Goal: Use online tool/utility: Utilize a website feature to perform a specific function

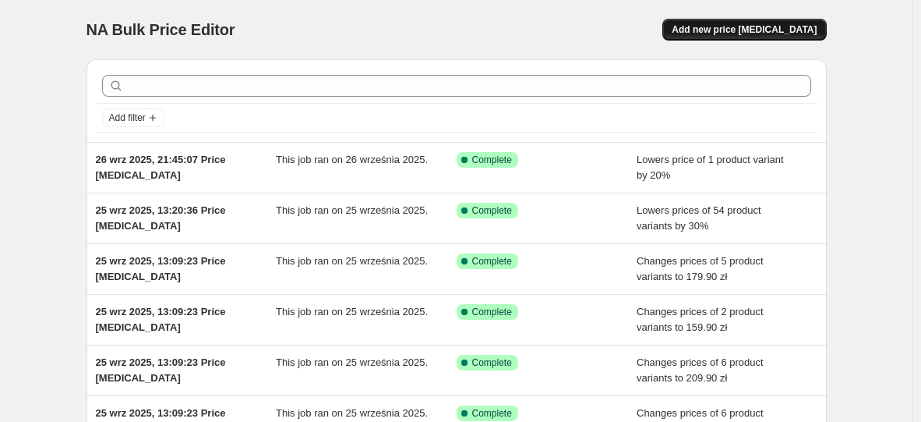
click at [742, 33] on span "Add new price change job" at bounding box center [744, 29] width 145 height 12
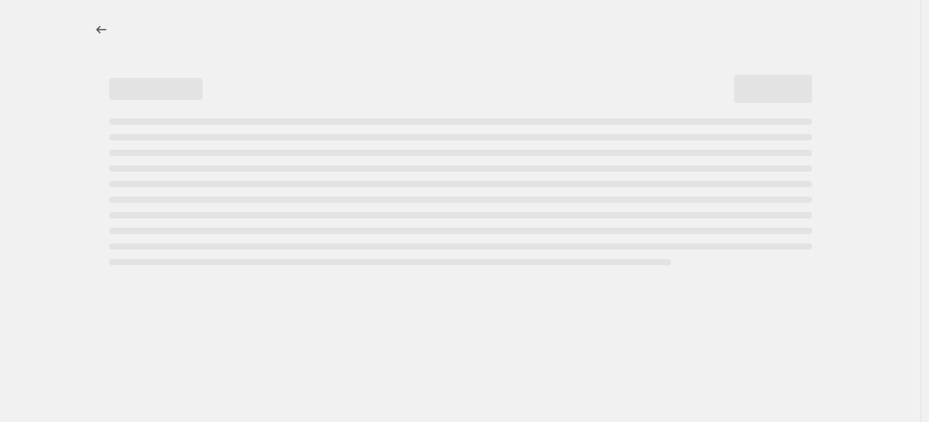
select select "percentage"
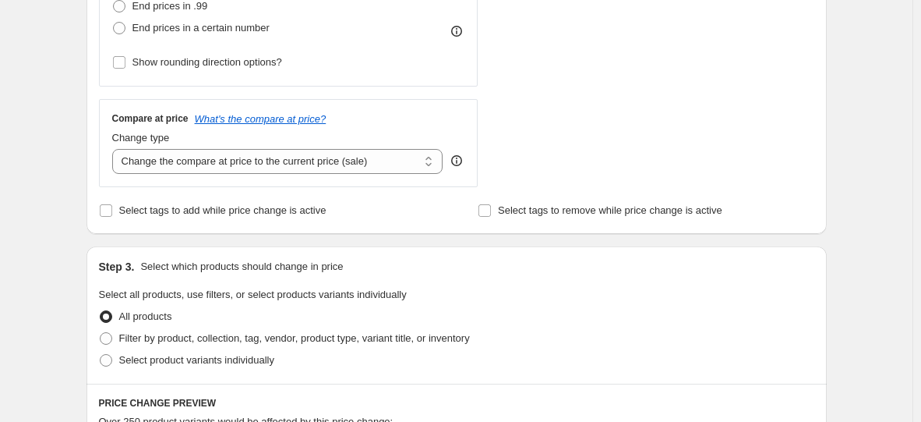
scroll to position [390, 0]
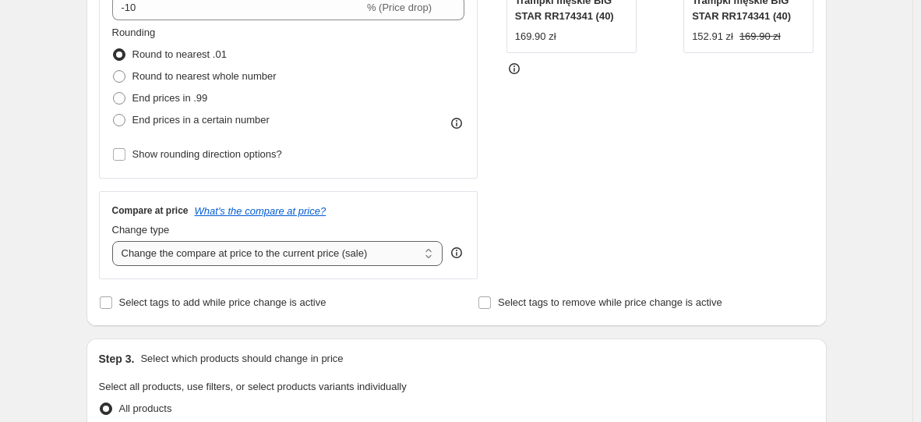
click at [281, 254] on select "Change the compare at price to the current price (sale) Change the compare at p…" at bounding box center [277, 253] width 331 height 25
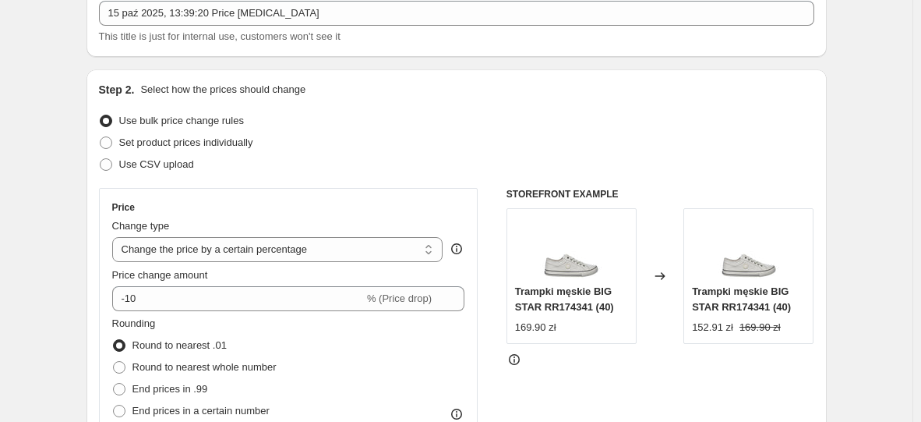
scroll to position [78, 0]
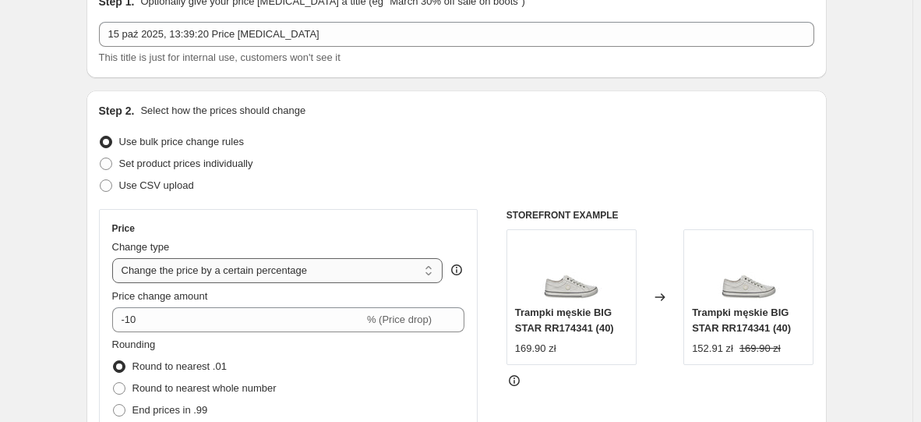
click at [282, 260] on select "Change the price to a certain amount Change the price by a certain amount Chang…" at bounding box center [277, 270] width 331 height 25
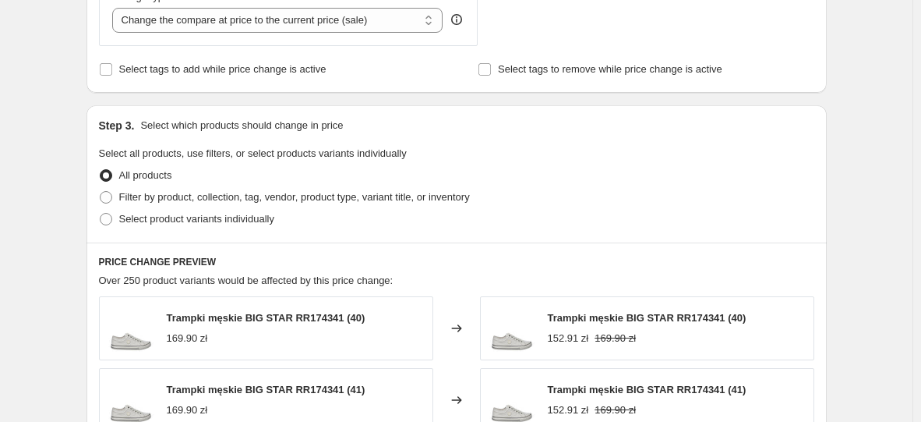
scroll to position [623, 0]
click at [263, 216] on span "Select product variants individually" at bounding box center [196, 218] width 155 height 12
click at [101, 213] on input "Select product variants individually" at bounding box center [100, 212] width 1 height 1
radio input "true"
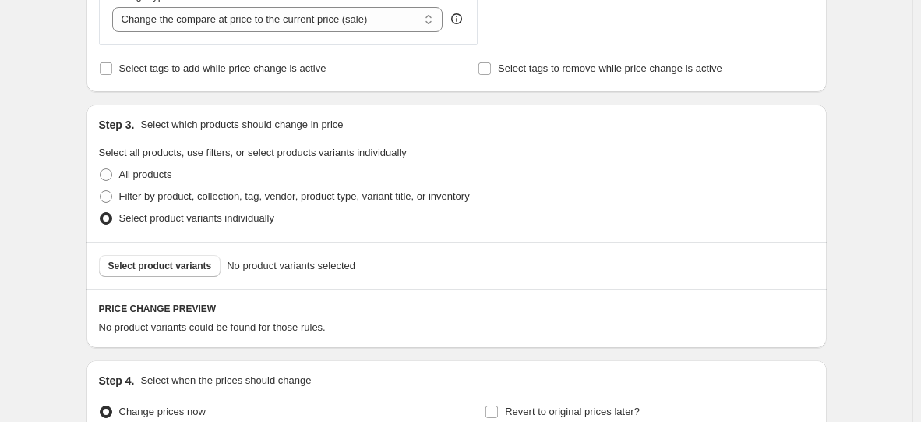
scroll to position [779, 0]
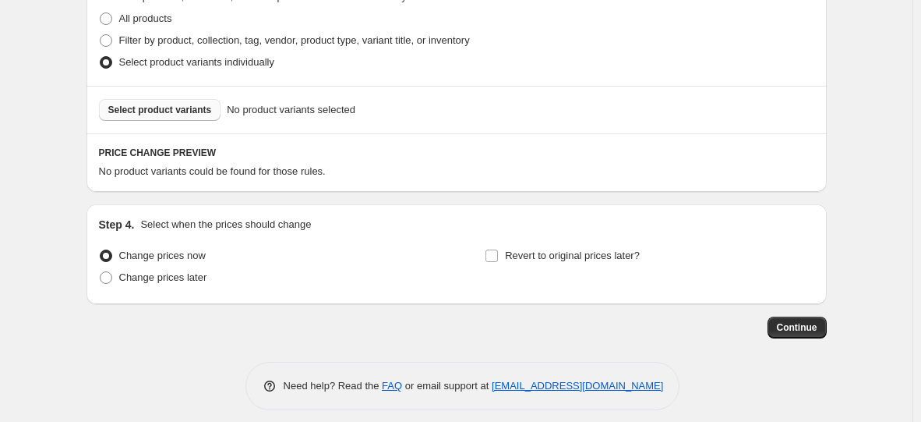
click at [189, 109] on span "Select product variants" at bounding box center [160, 110] width 104 height 12
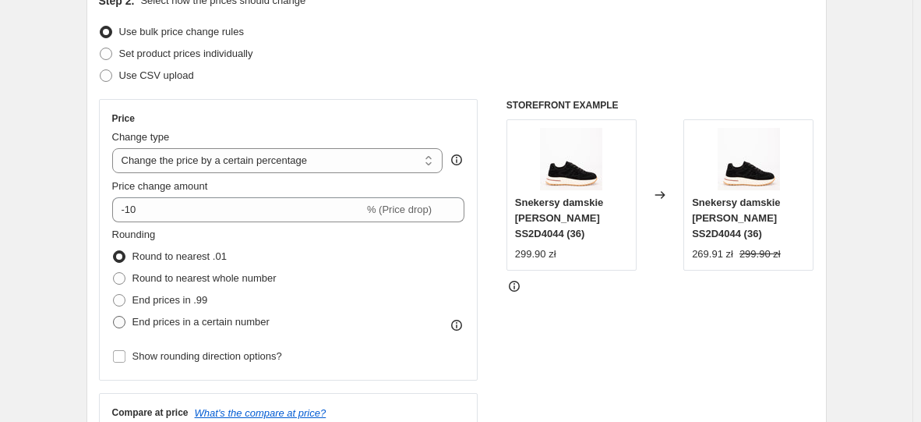
scroll to position [171, 0]
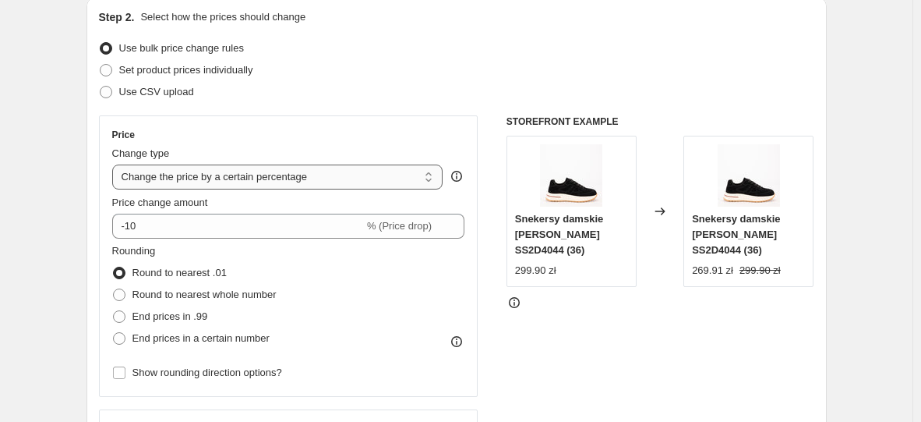
click at [207, 164] on select "Change the price to a certain amount Change the price by a certain amount Chang…" at bounding box center [277, 176] width 331 height 25
select select "to"
click at [115, 164] on select "Change the price to a certain amount Change the price by a certain amount Chang…" at bounding box center [277, 176] width 331 height 25
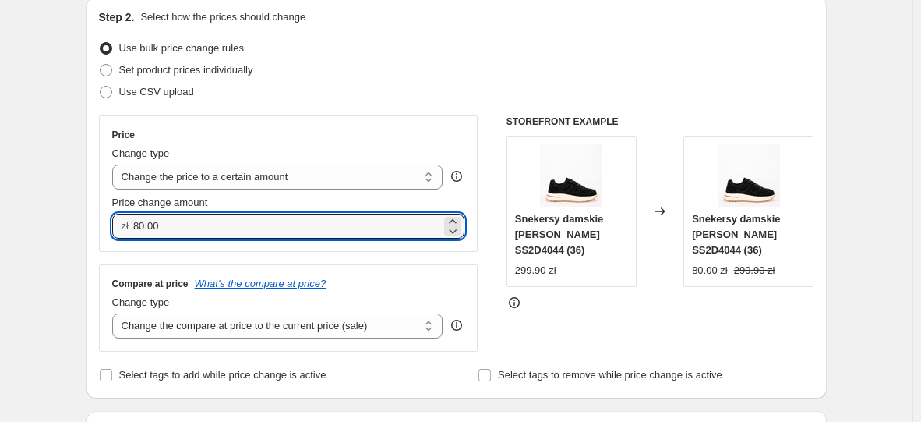
drag, startPoint x: 177, startPoint y: 230, endPoint x: 119, endPoint y: 231, distance: 57.7
click at [119, 231] on div "zł 80.00" at bounding box center [288, 226] width 353 height 25
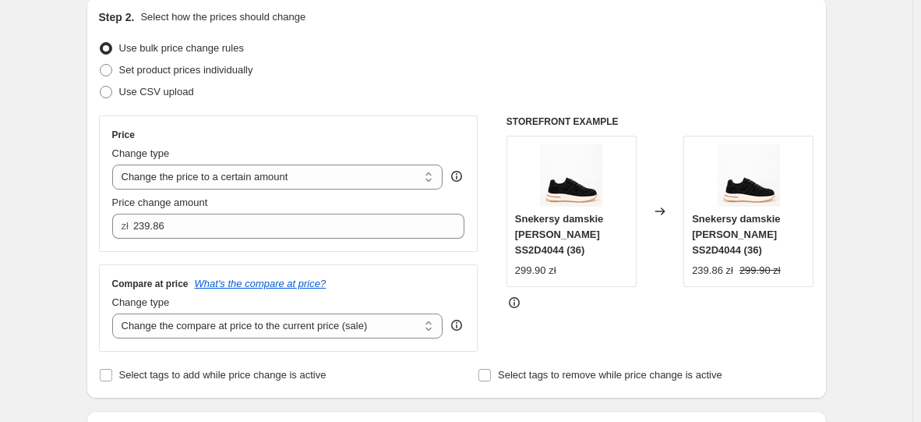
click at [820, 316] on div "Step 2. Select how the prices should change Use bulk price change rules Set pro…" at bounding box center [456, 197] width 740 height 401
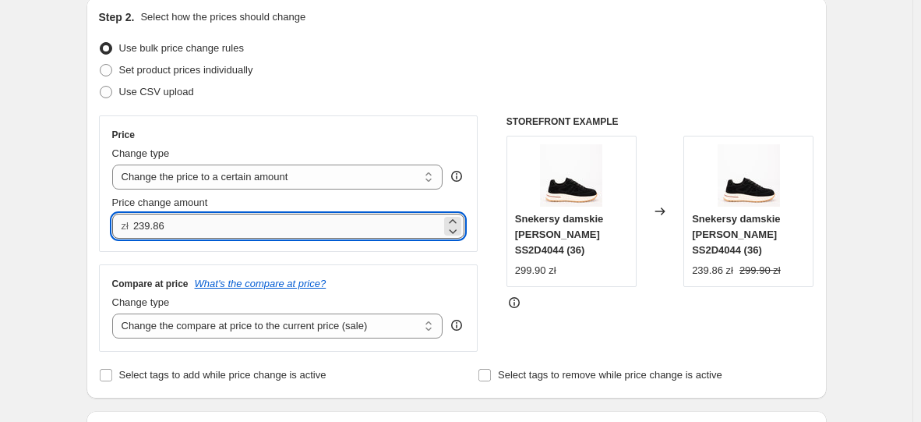
click at [202, 226] on input "239.86" at bounding box center [287, 226] width 308 height 25
type input "239.90"
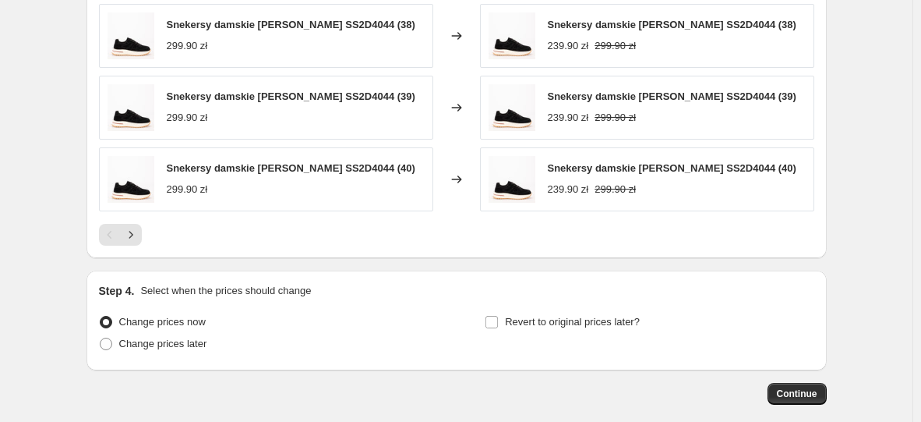
scroll to position [1039, 0]
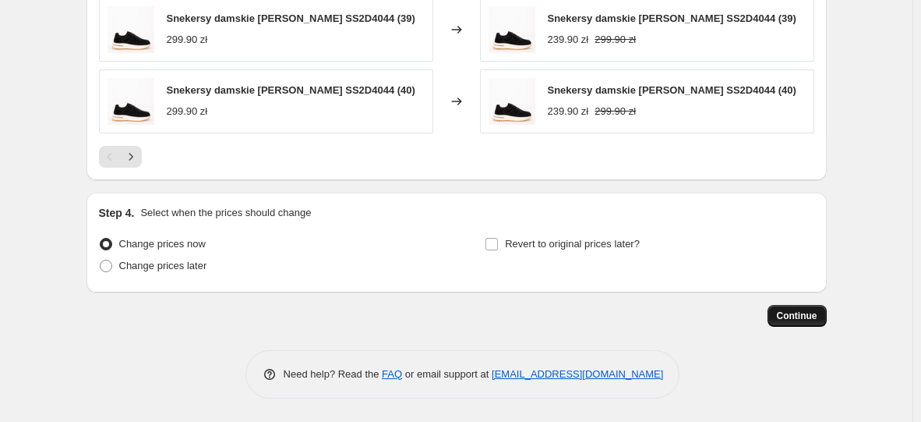
click at [801, 314] on span "Continue" at bounding box center [797, 315] width 41 height 12
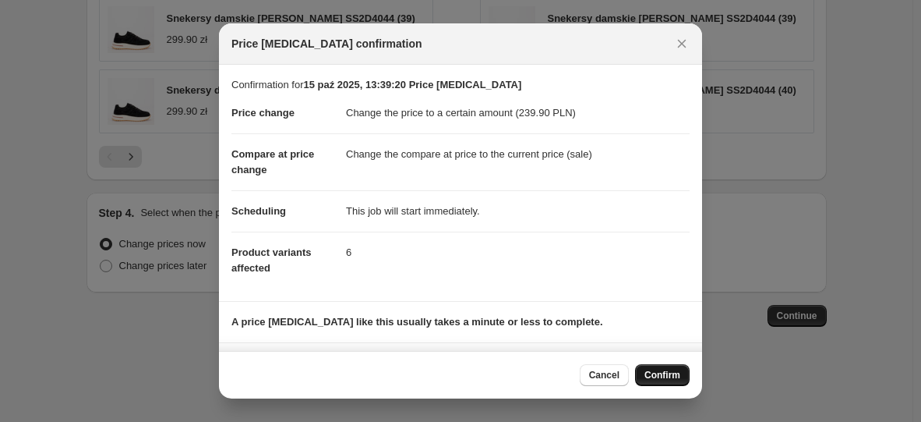
click at [655, 376] on span "Confirm" at bounding box center [662, 375] width 36 height 12
